Goal: Find specific page/section: Find specific page/section

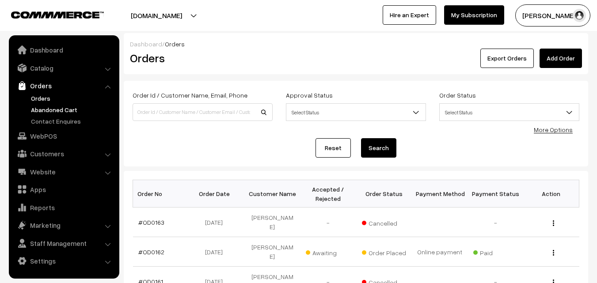
click at [71, 111] on link "Abandoned Cart" at bounding box center [72, 109] width 87 height 9
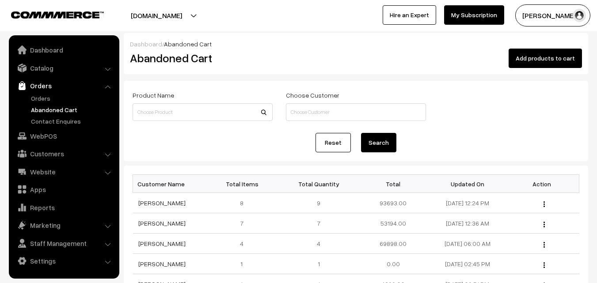
click at [62, 114] on link "Abandoned Cart" at bounding box center [72, 109] width 87 height 9
click at [38, 99] on link "Orders" at bounding box center [72, 98] width 87 height 9
